Goal: Information Seeking & Learning: Learn about a topic

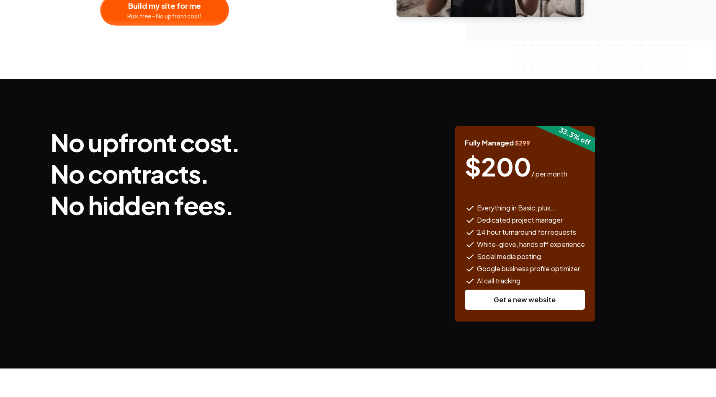
scroll to position [245, 0]
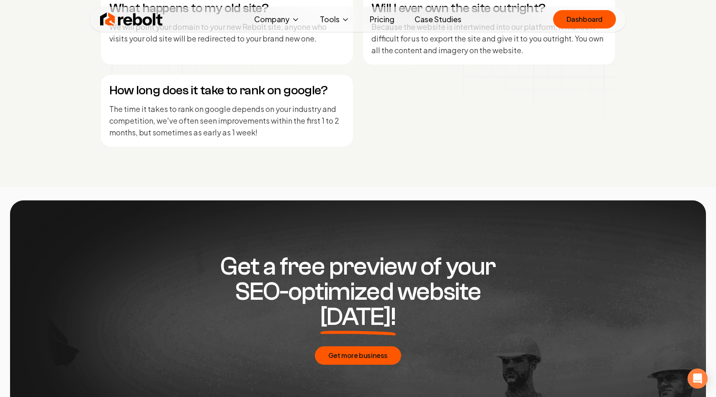
scroll to position [4053, 0]
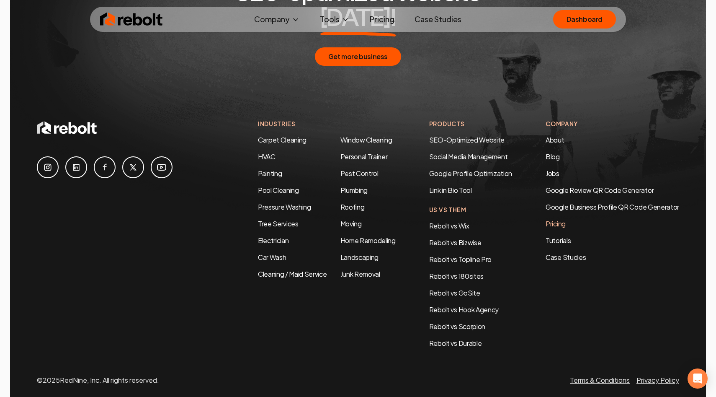
click at [549, 219] on link "Pricing" at bounding box center [613, 224] width 134 height 10
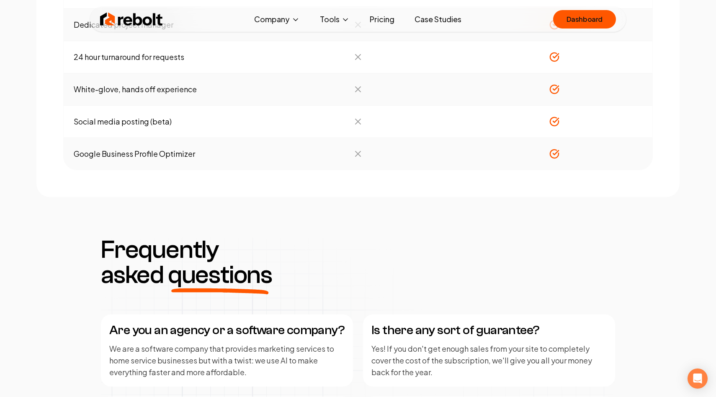
scroll to position [986, 0]
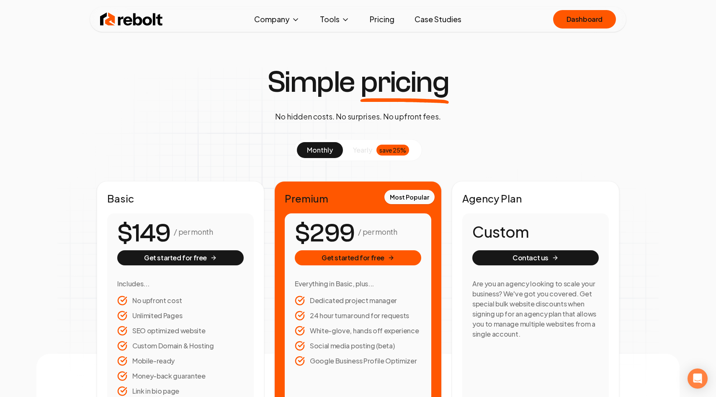
scroll to position [986, 0]
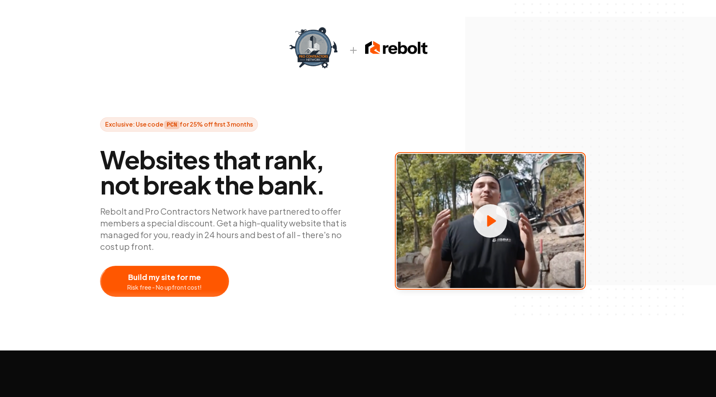
click at [480, 216] on circle at bounding box center [491, 221] width 34 height 34
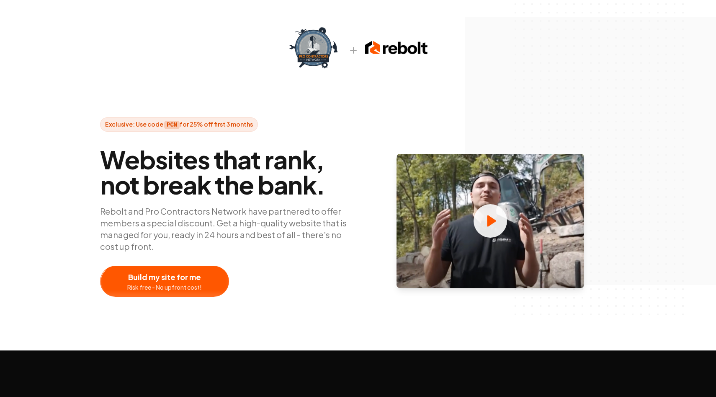
click at [337, 226] on p "Rebolt and Pro Contractors Network have partnered to offer members a special di…" at bounding box center [225, 228] width 251 height 47
